Goal: Transaction & Acquisition: Download file/media

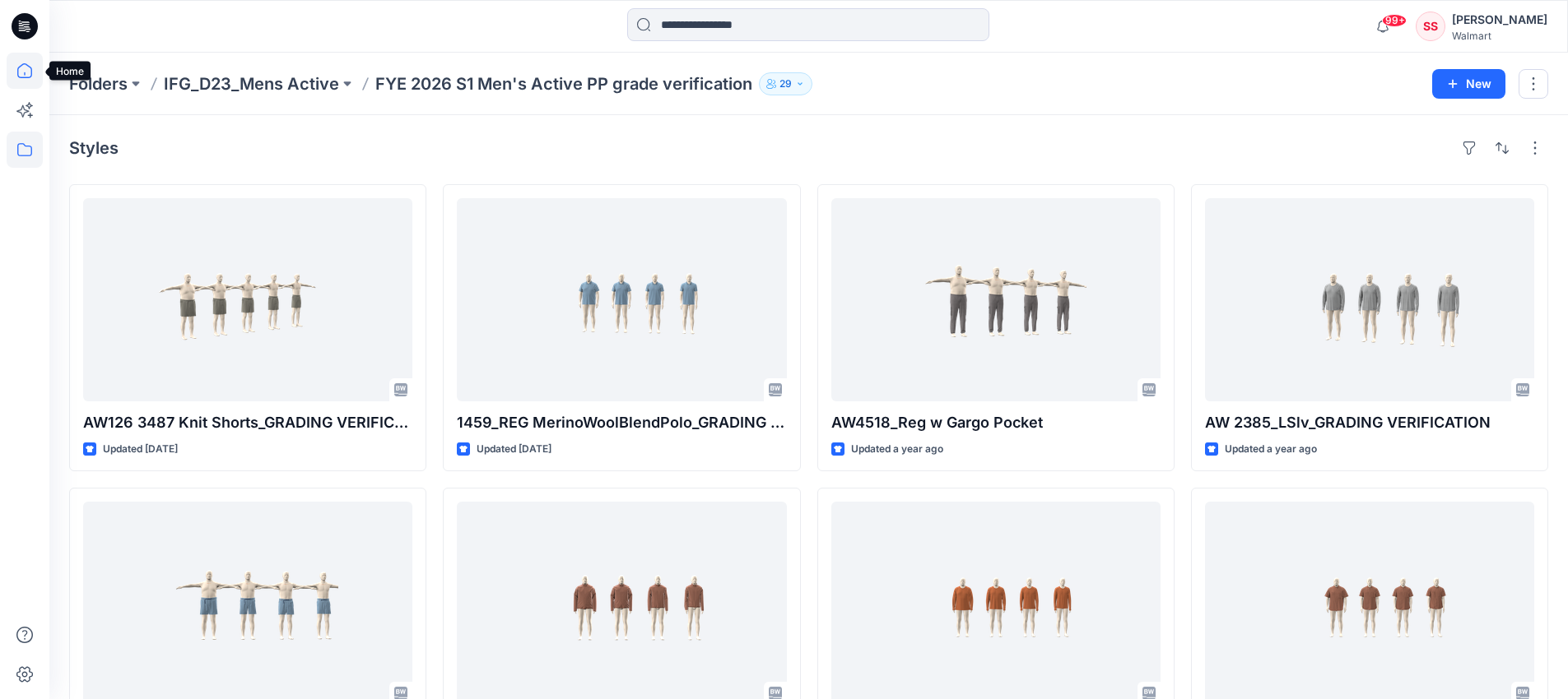
click at [29, 71] on icon at bounding box center [25, 71] width 37 height 37
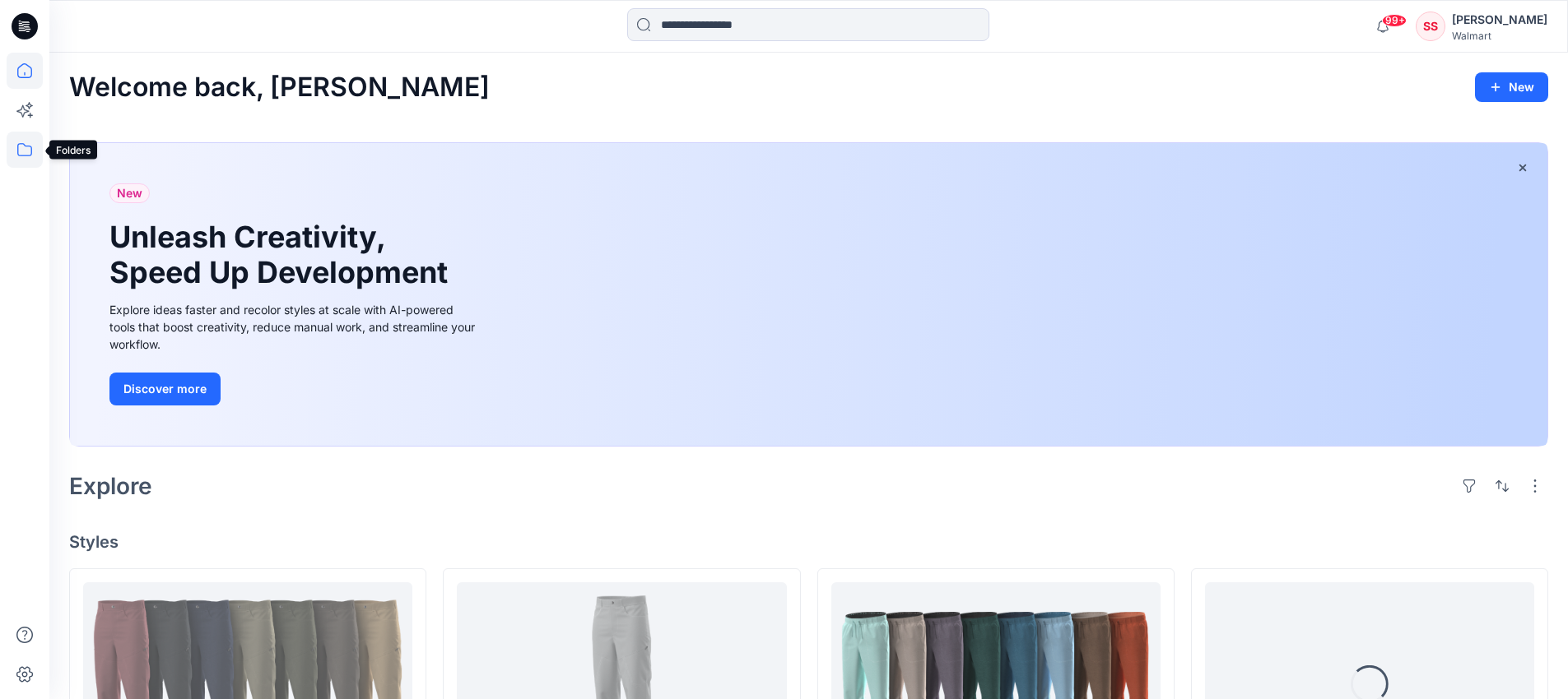
click at [35, 158] on icon at bounding box center [25, 150] width 37 height 37
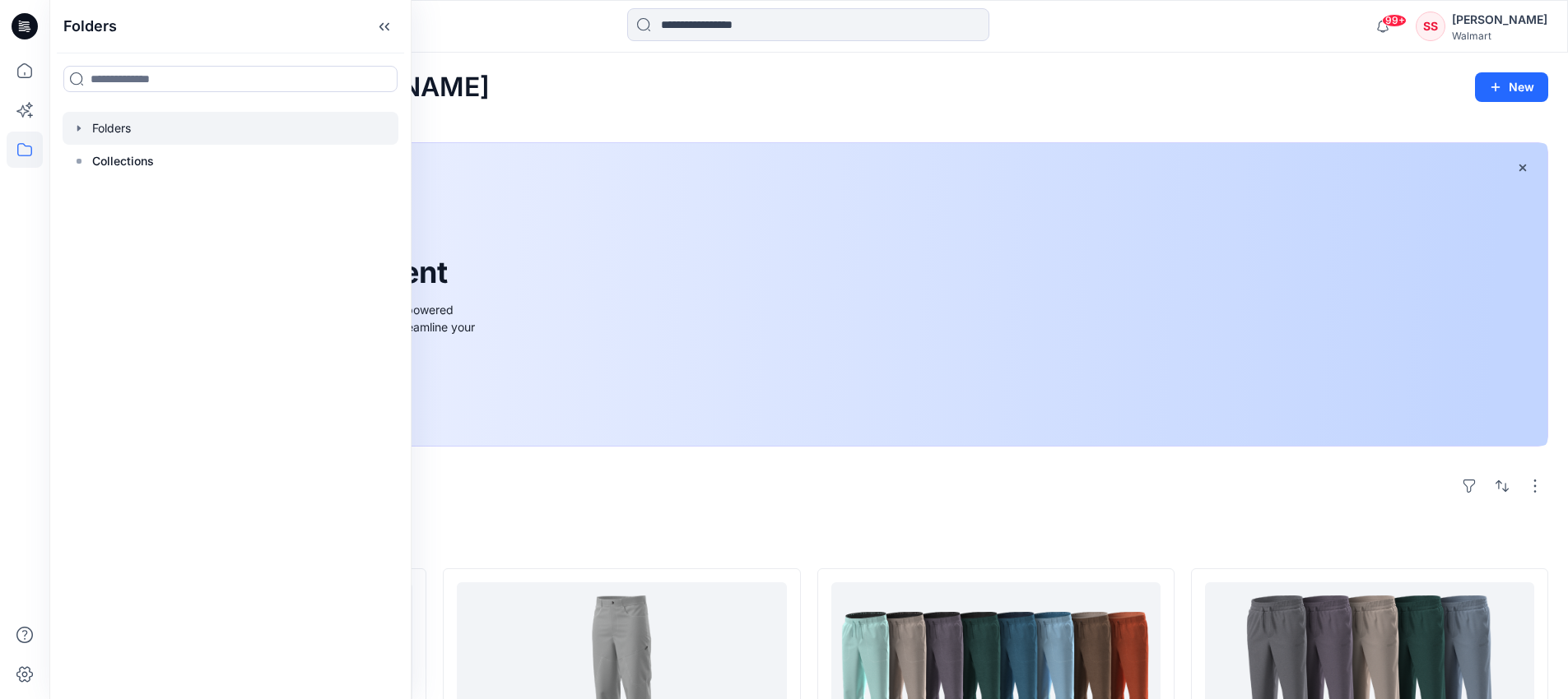
click at [94, 124] on div at bounding box center [231, 129] width 336 height 33
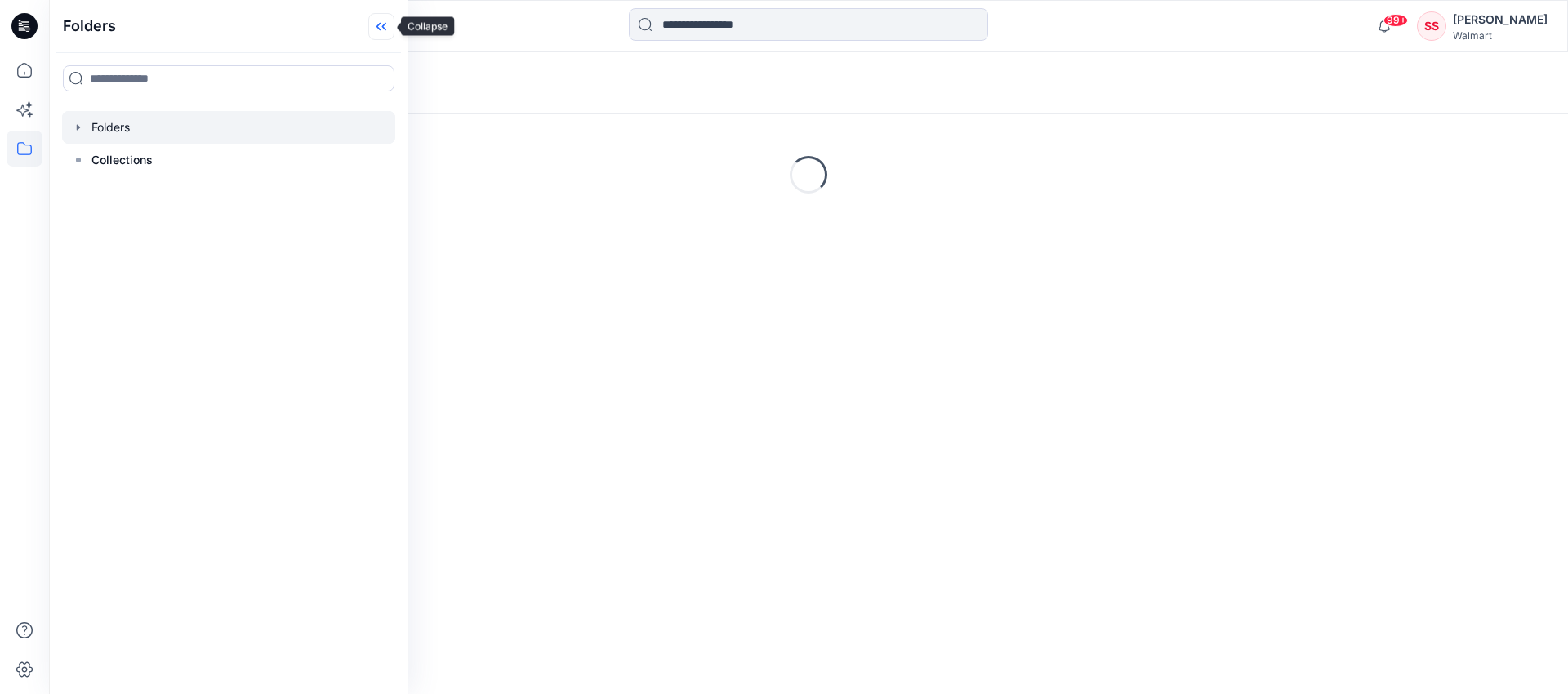
click at [378, 27] on icon at bounding box center [378, 26] width 4 height 8
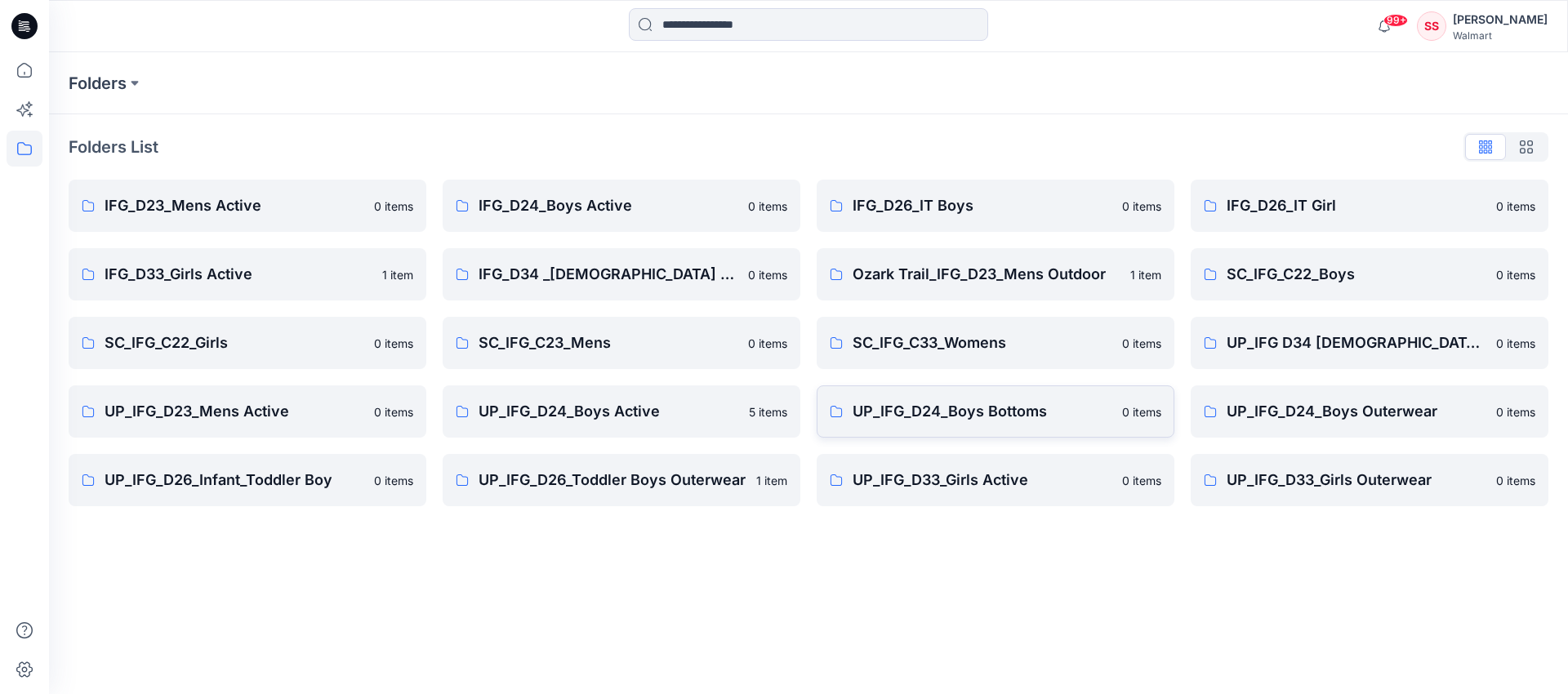
click at [973, 410] on p "UP_IFG_D24_Boys Bottoms" at bounding box center [982, 411] width 260 height 22
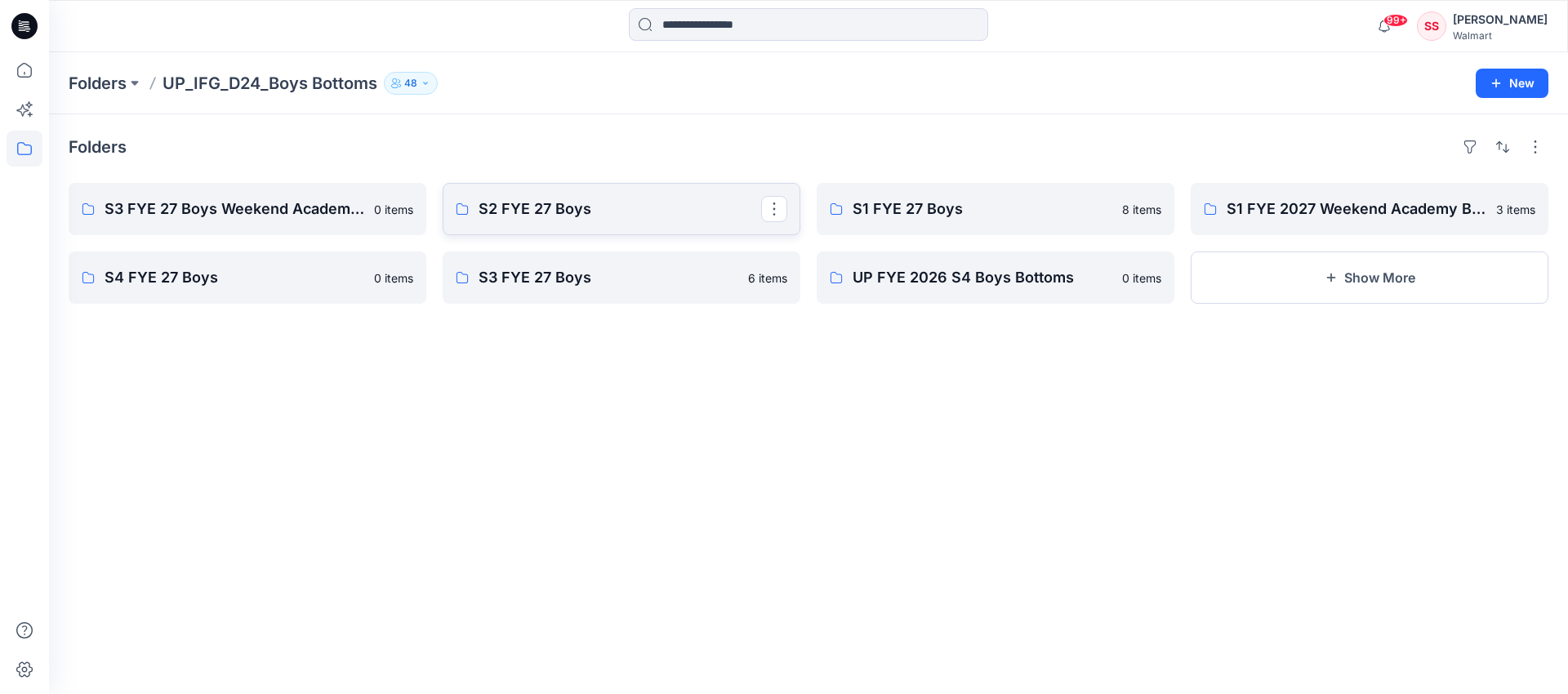
click at [613, 216] on p "S2 FYE 27 Boys" at bounding box center [619, 209] width 282 height 22
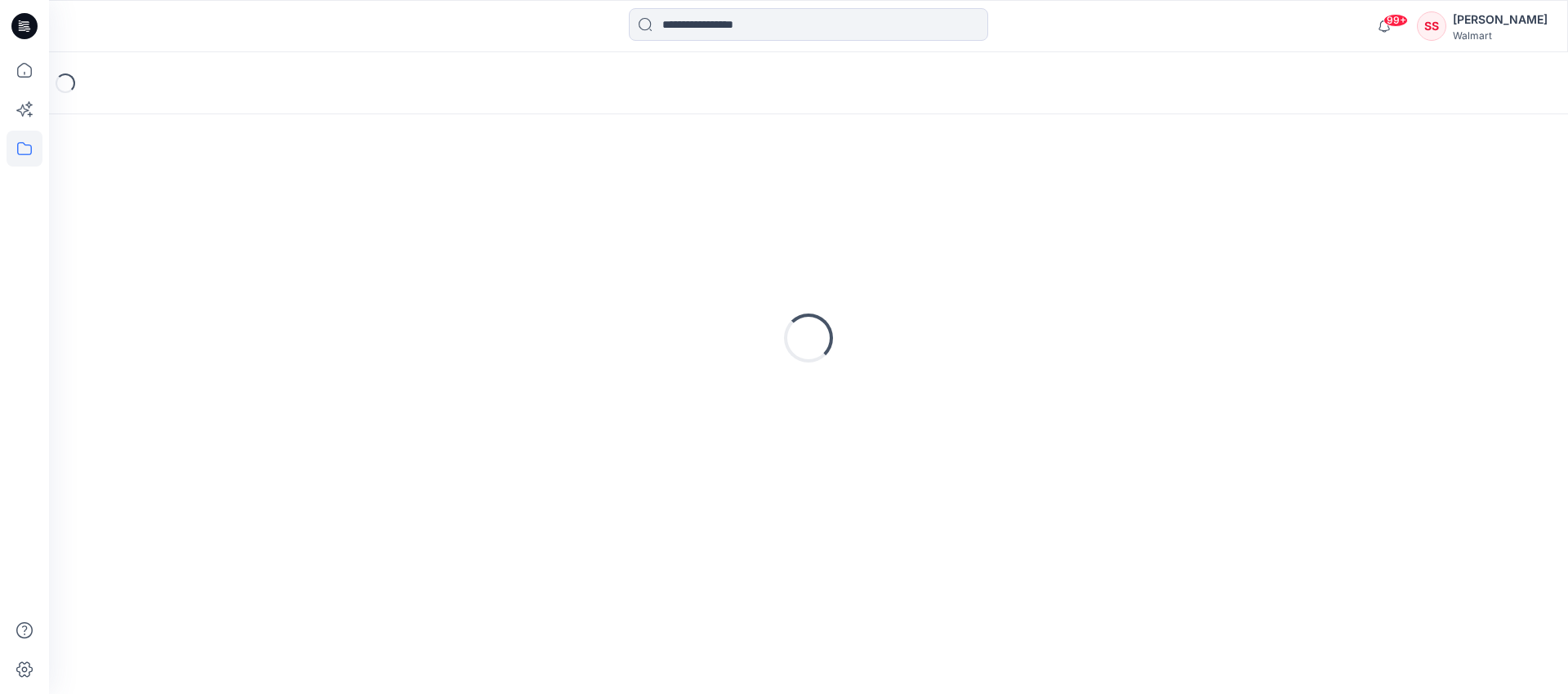
click at [613, 216] on div "Loading..." at bounding box center [808, 338] width 1480 height 409
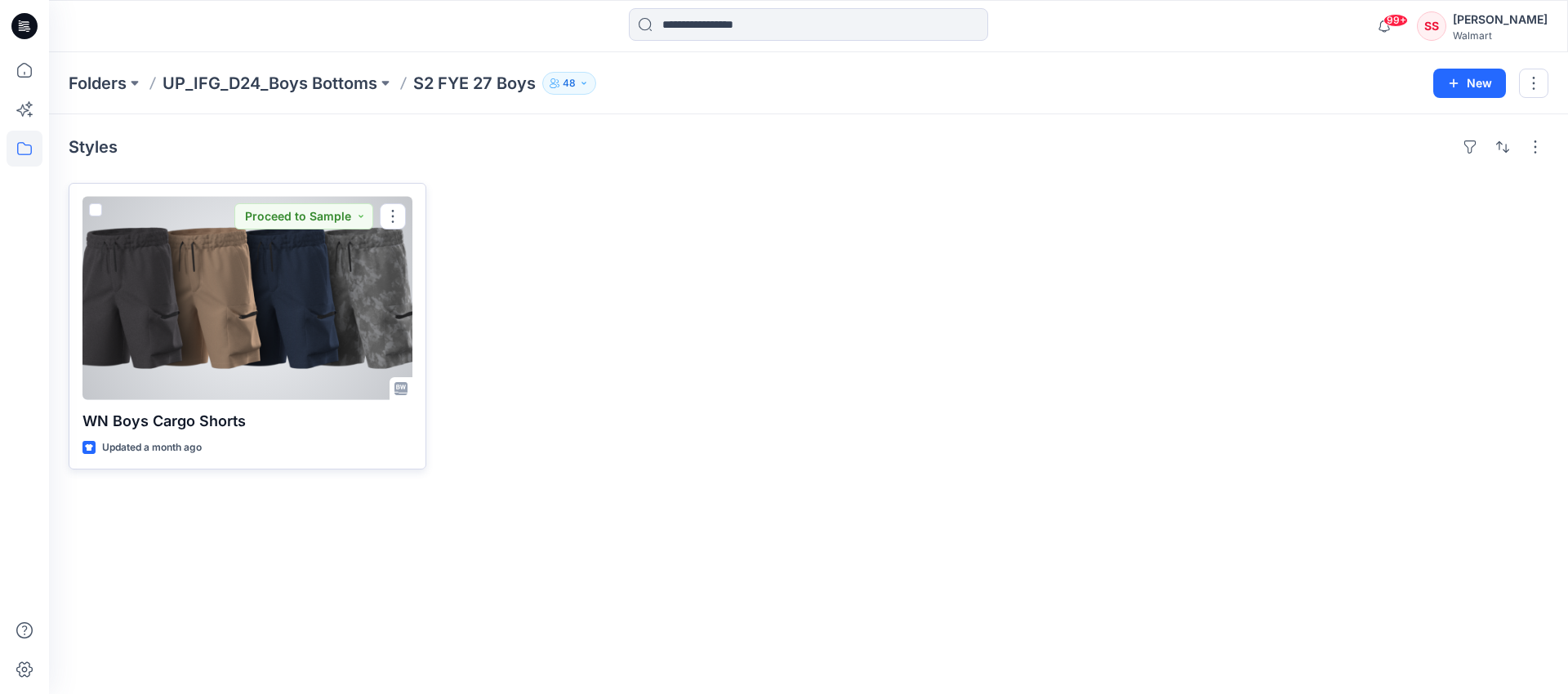
click at [251, 331] on div at bounding box center [247, 298] width 330 height 203
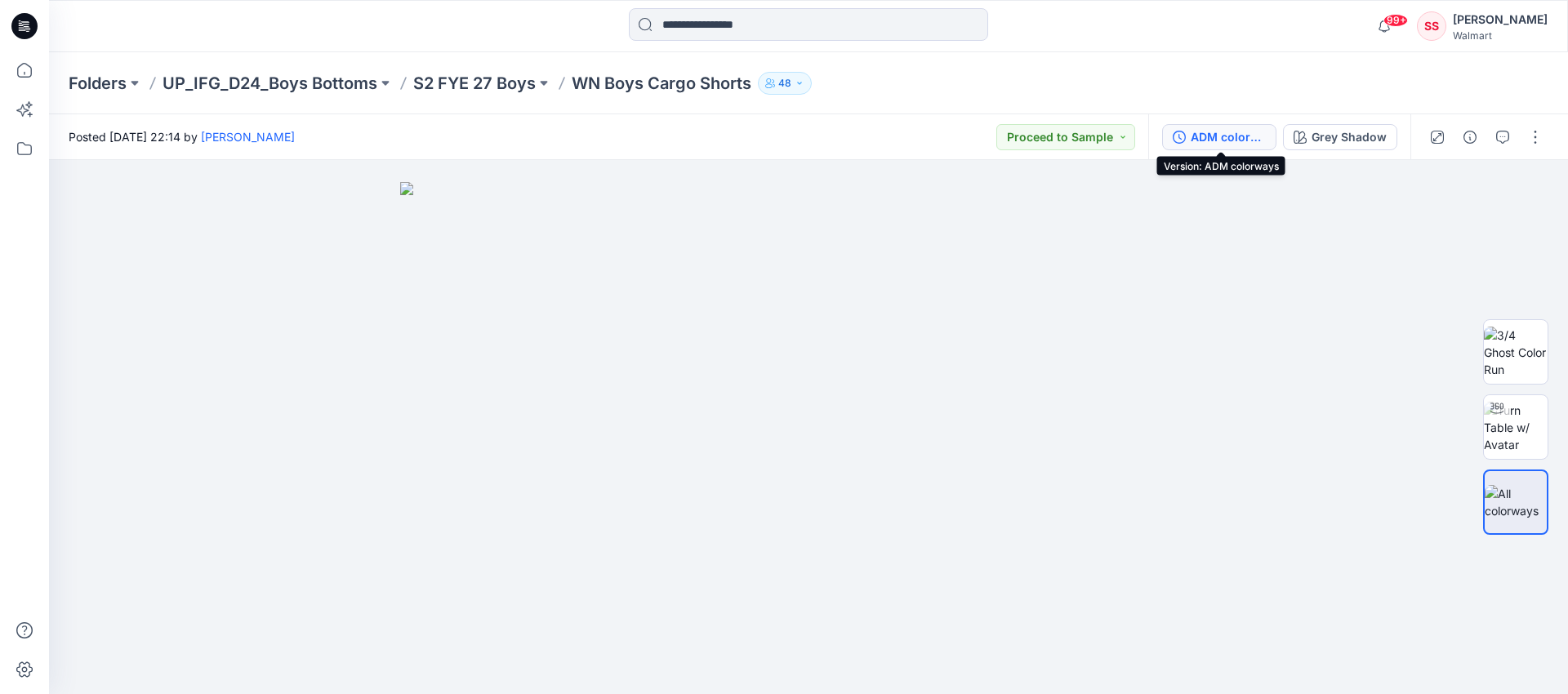
click at [1235, 138] on div "ADM colorways" at bounding box center [1228, 137] width 75 height 18
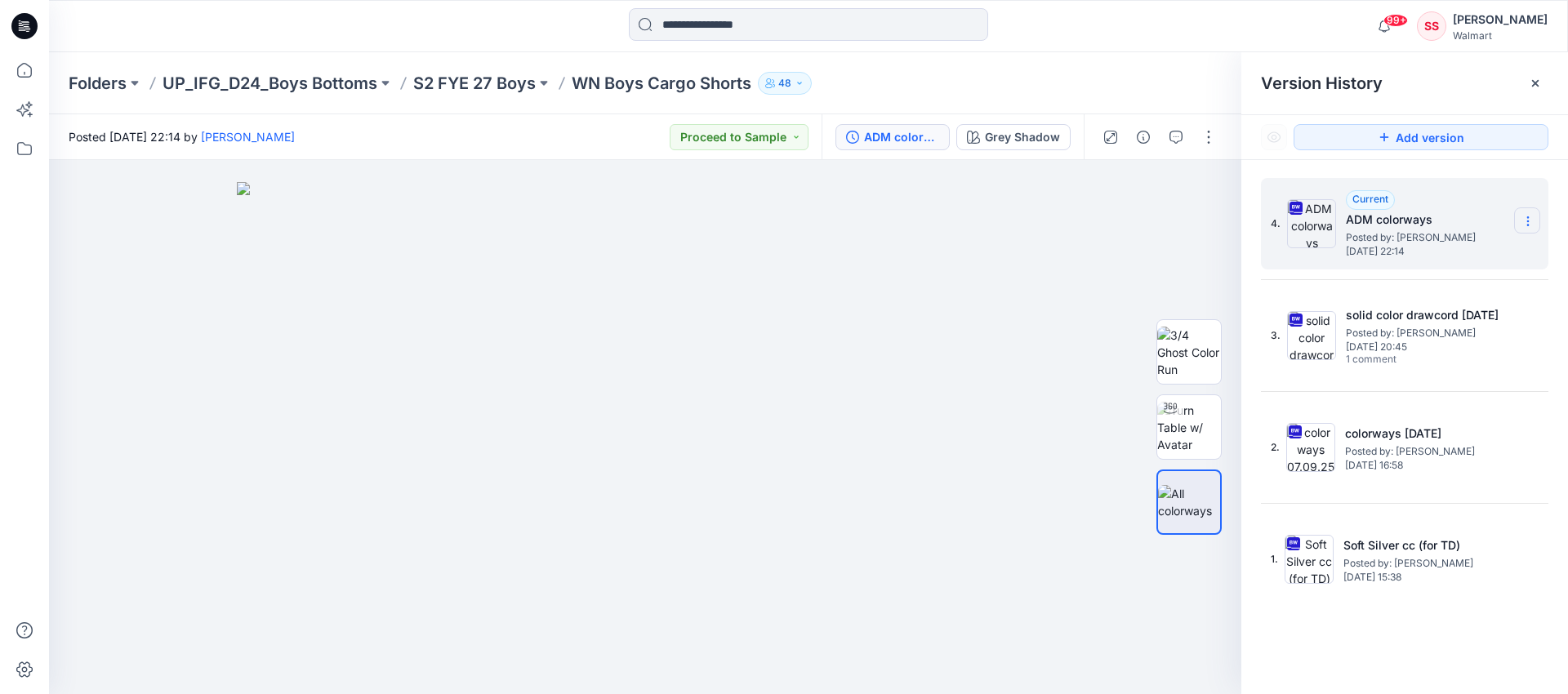
click at [1529, 218] on icon at bounding box center [1527, 221] width 13 height 13
click at [1460, 246] on span "Download Source BW File" at bounding box center [1445, 253] width 137 height 20
